Goal: Task Accomplishment & Management: Use online tool/utility

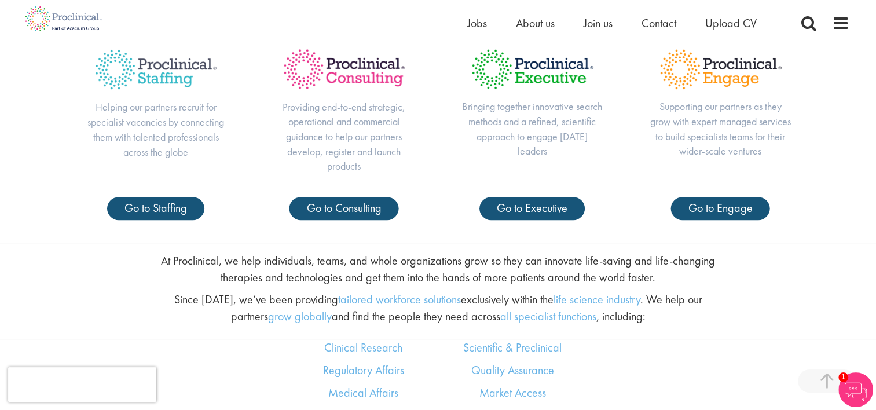
scroll to position [486, 0]
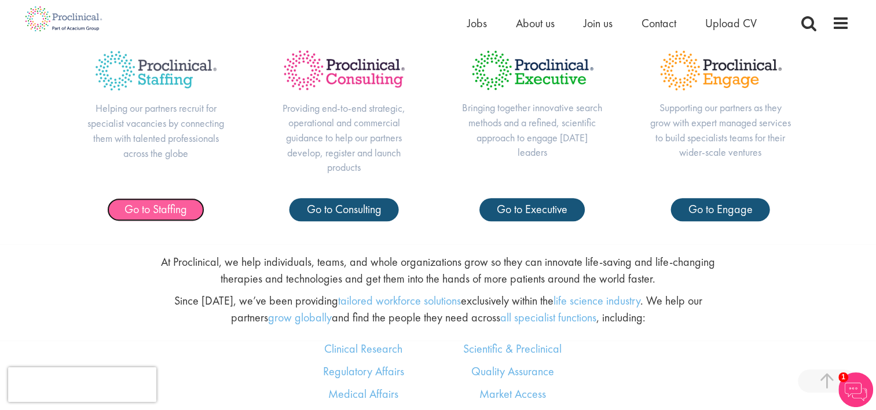
click at [164, 203] on span "Go to Staffing" at bounding box center [155, 208] width 62 height 15
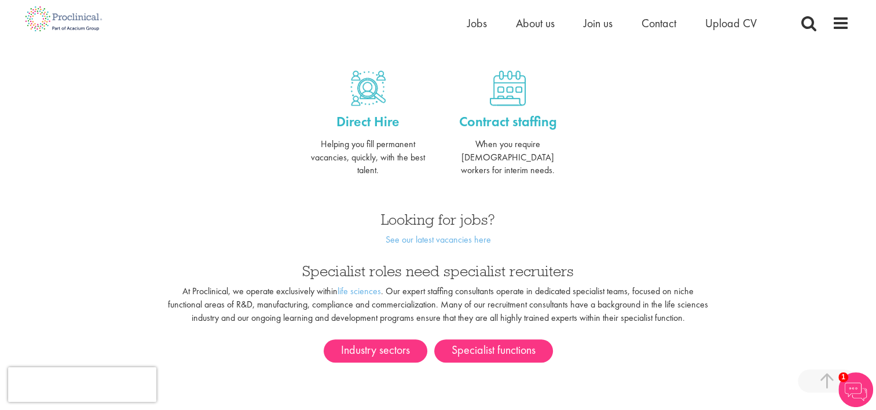
scroll to position [468, 0]
click at [458, 233] on link "See our latest vacancies here" at bounding box center [437, 239] width 105 height 12
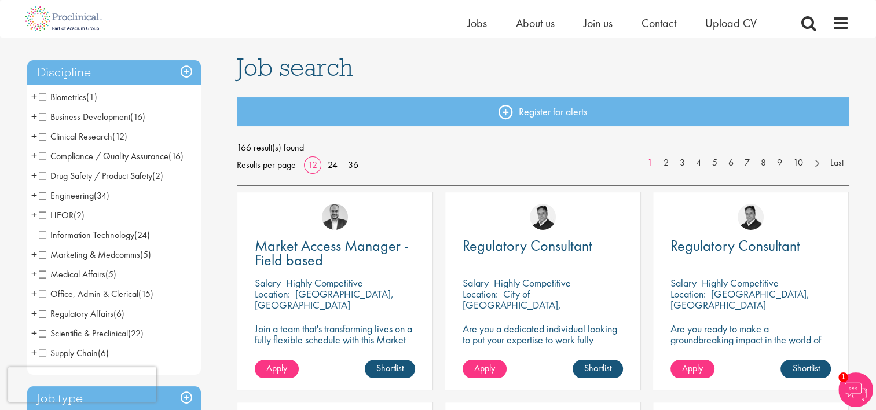
scroll to position [72, 0]
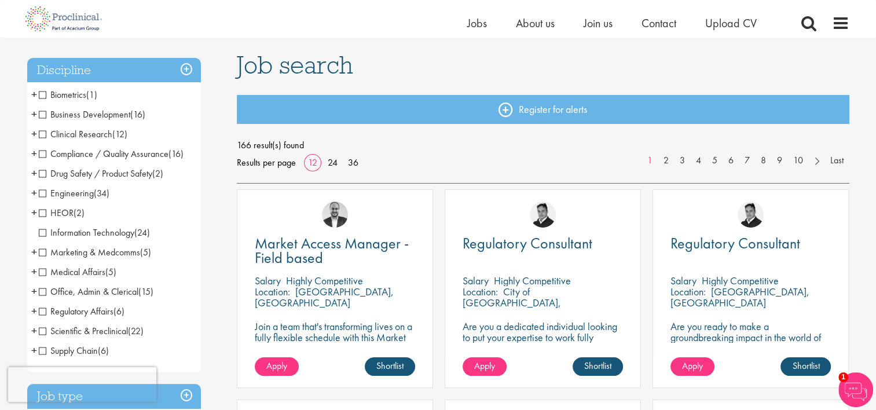
click at [38, 330] on li "Scientific & Preclinical (22) - + Senior/Director & VP (1) Analytical Chemistry…" at bounding box center [114, 331] width 174 height 20
click at [35, 331] on span "+" at bounding box center [34, 330] width 6 height 17
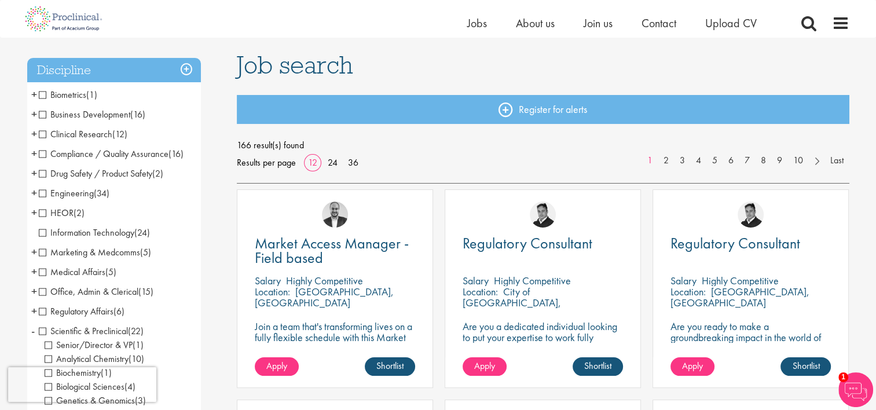
click at [49, 358] on span "Analytical Chemistry" at bounding box center [87, 358] width 84 height 12
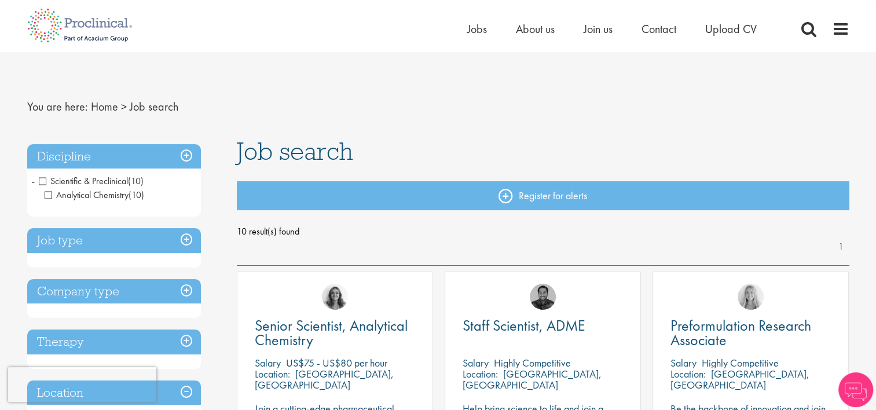
click at [192, 145] on h3 "Discipline" at bounding box center [114, 156] width 174 height 25
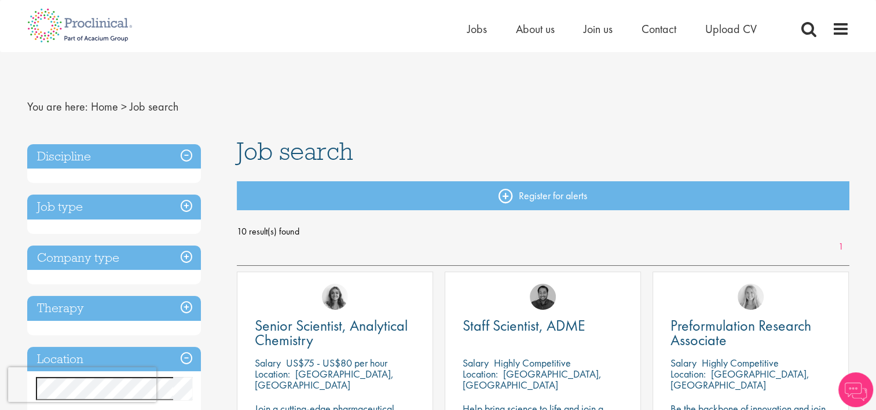
click at [184, 156] on h3 "Discipline" at bounding box center [114, 156] width 174 height 25
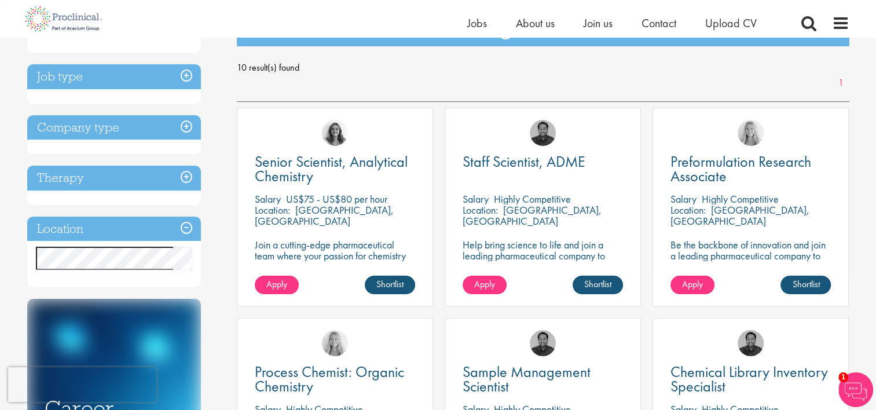
scroll to position [152, 0]
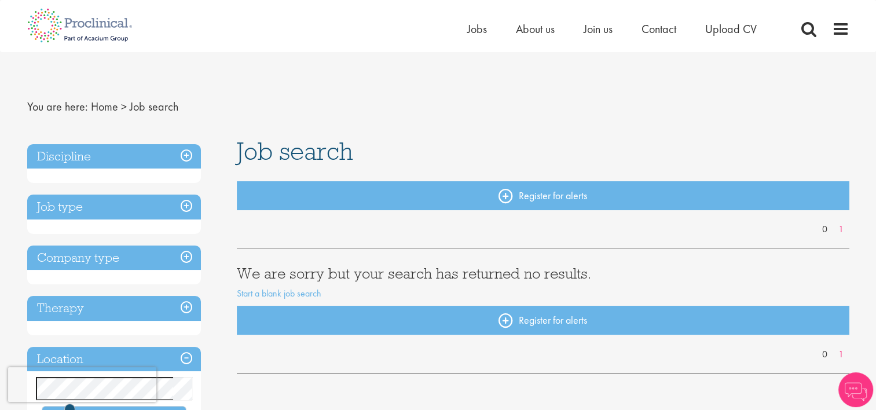
click at [181, 149] on h3 "Discipline" at bounding box center [114, 156] width 174 height 25
click at [188, 155] on h3 "Discipline" at bounding box center [114, 156] width 174 height 25
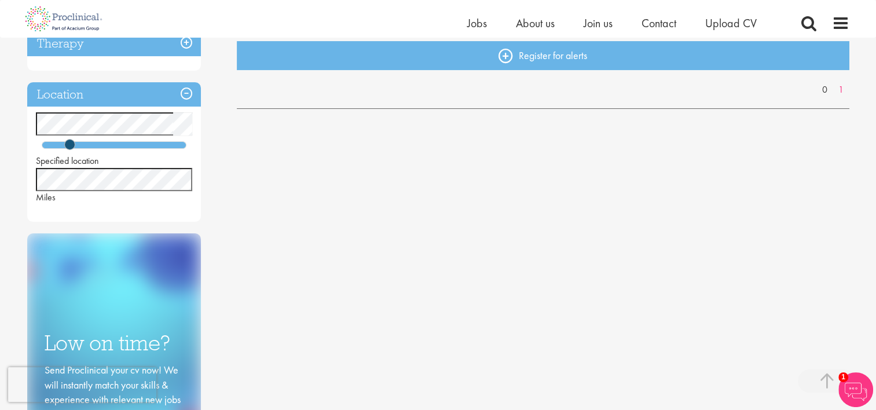
scroll to position [234, 0]
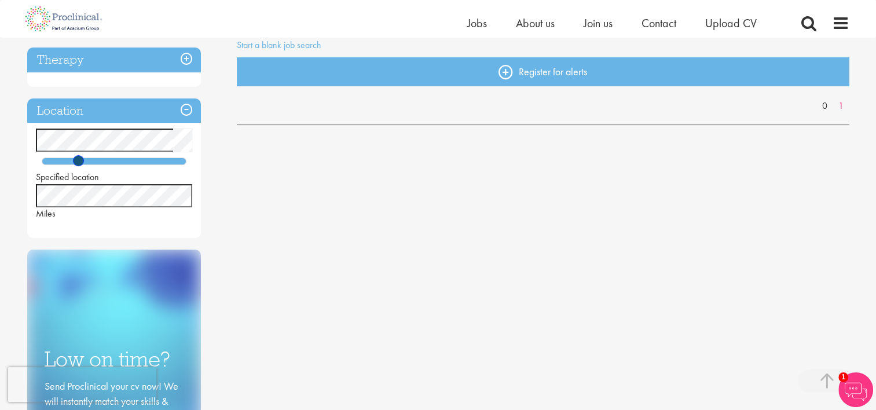
drag, startPoint x: 71, startPoint y: 161, endPoint x: 112, endPoint y: 175, distance: 43.2
click at [112, 175] on div "Specified location Miles" at bounding box center [114, 173] width 174 height 91
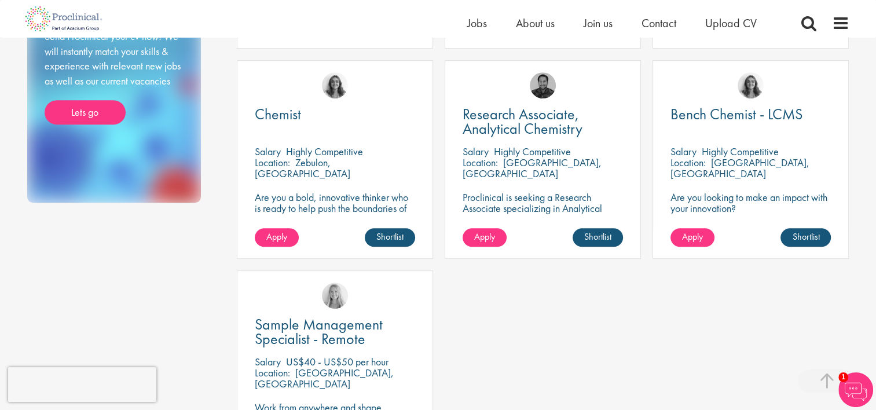
scroll to position [618, 0]
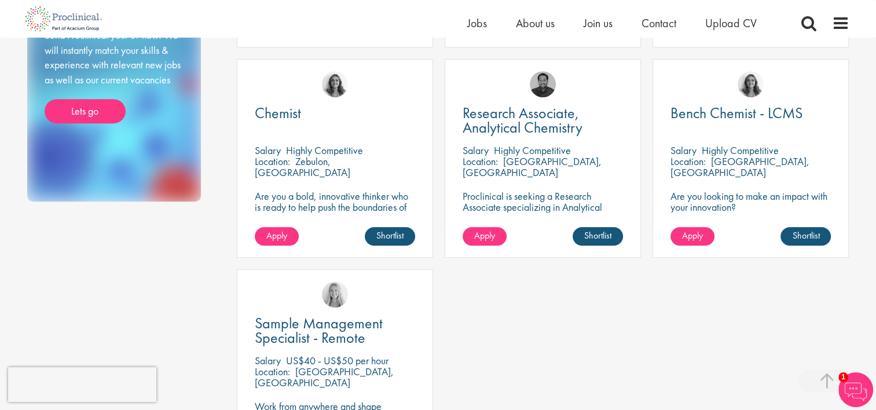
click at [492, 292] on div "Senior Scientist, Analytical Chemistry [GEOGRAPHIC_DATA] US$75 - US$80 per hour…" at bounding box center [543, 59] width 624 height 840
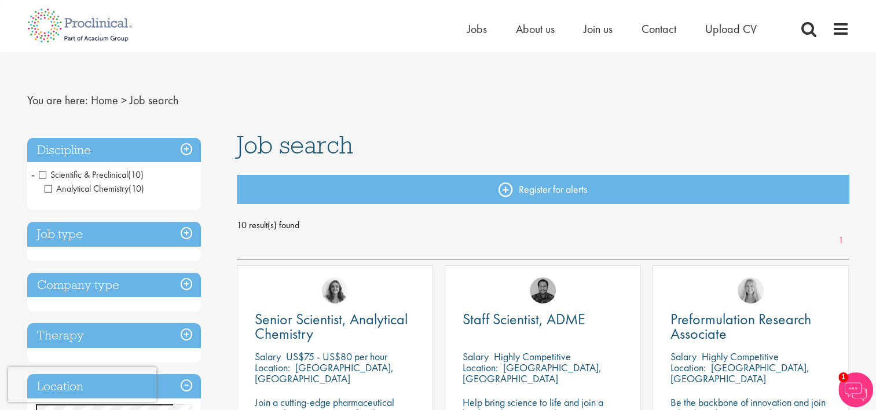
scroll to position [0, 0]
